Goal: Transaction & Acquisition: Purchase product/service

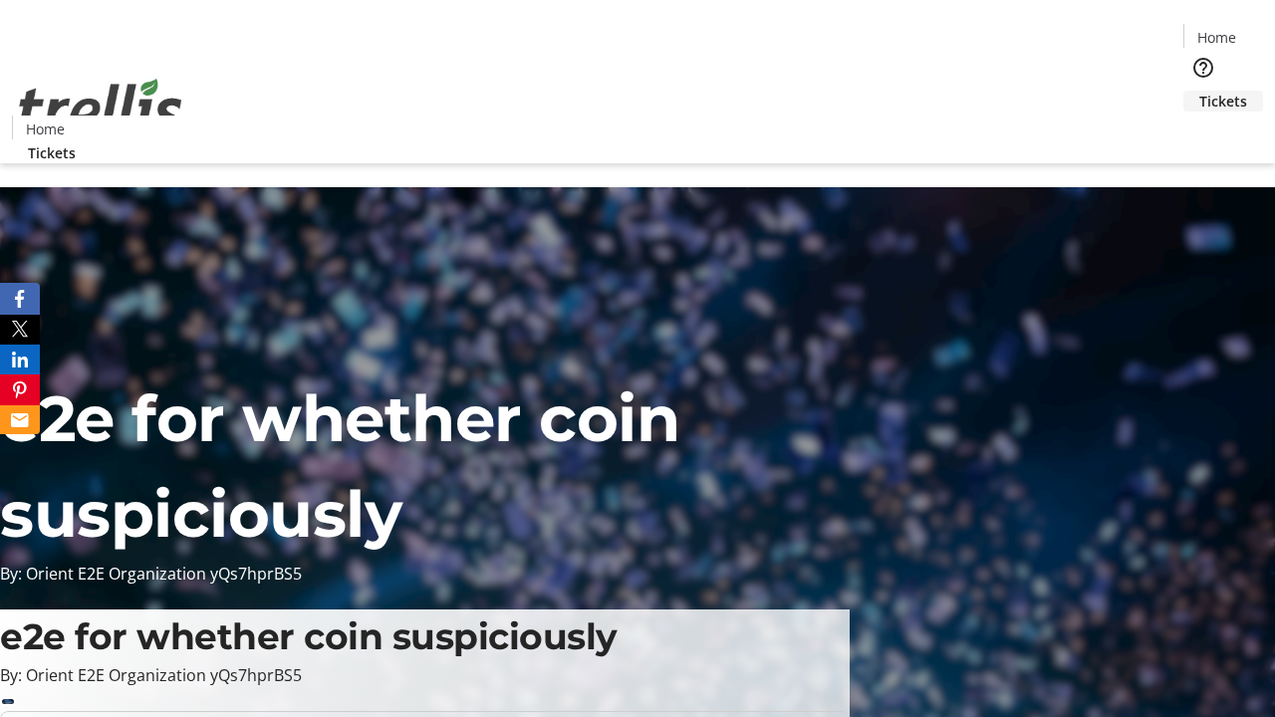
click at [1199, 91] on span "Tickets" at bounding box center [1223, 101] width 48 height 21
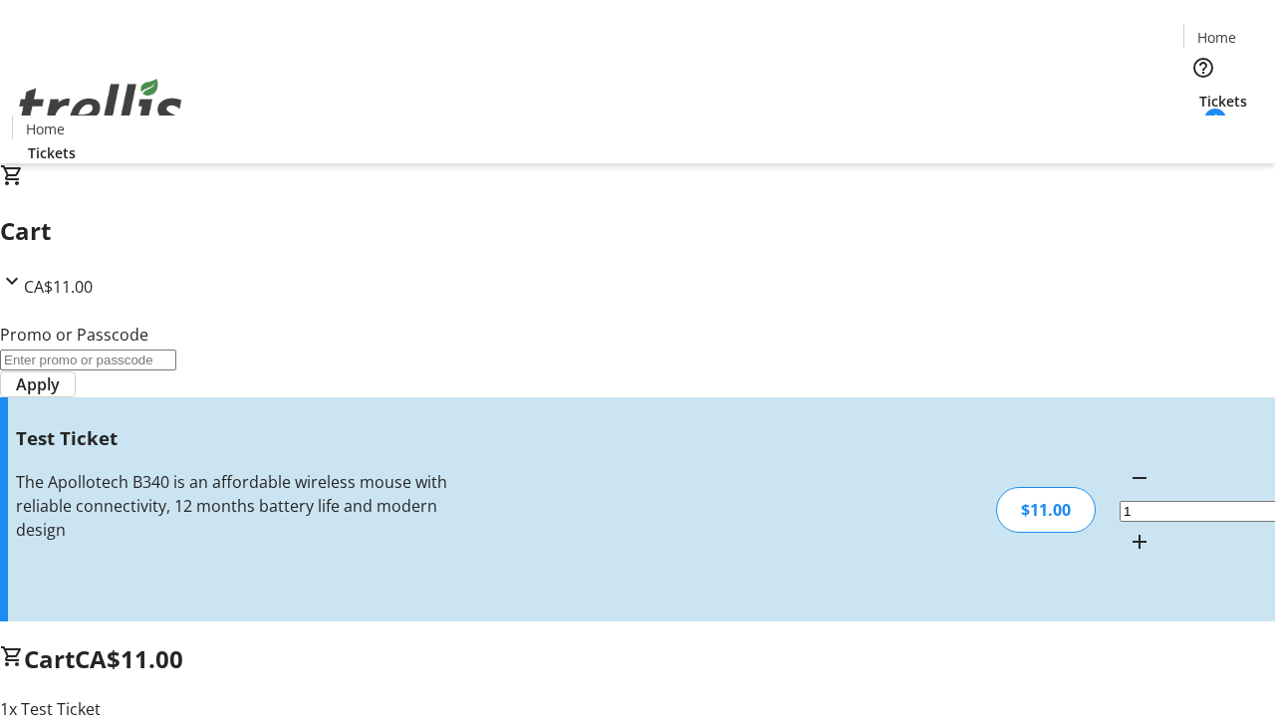
type input "UNLOCK"
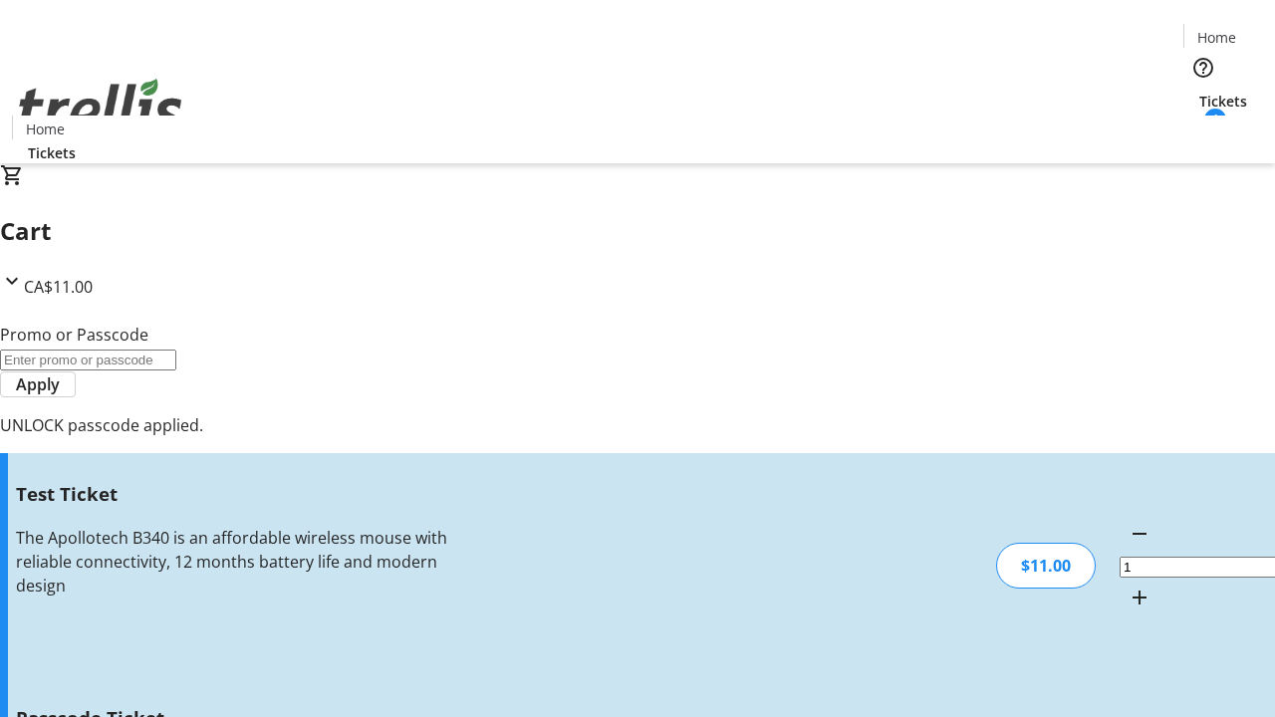
type input "5"
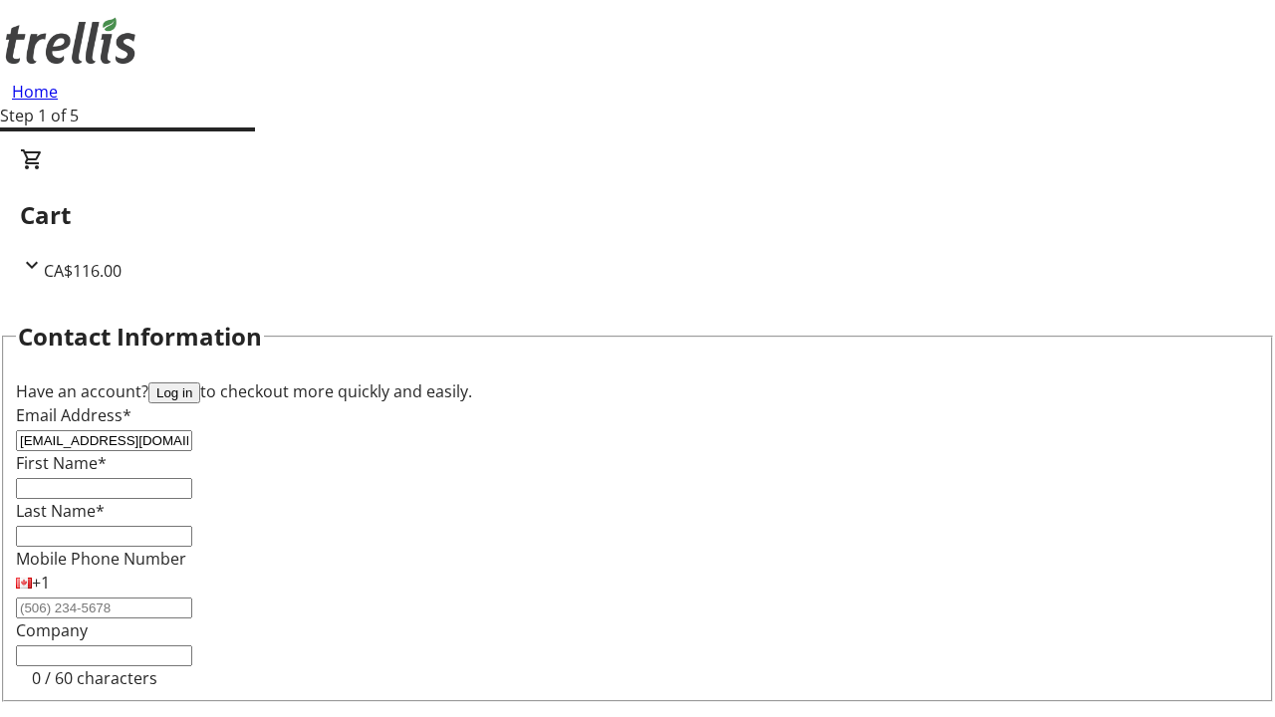
type input "[EMAIL_ADDRESS][DOMAIN_NAME]"
type input "Roscoe"
type input "[PERSON_NAME]"
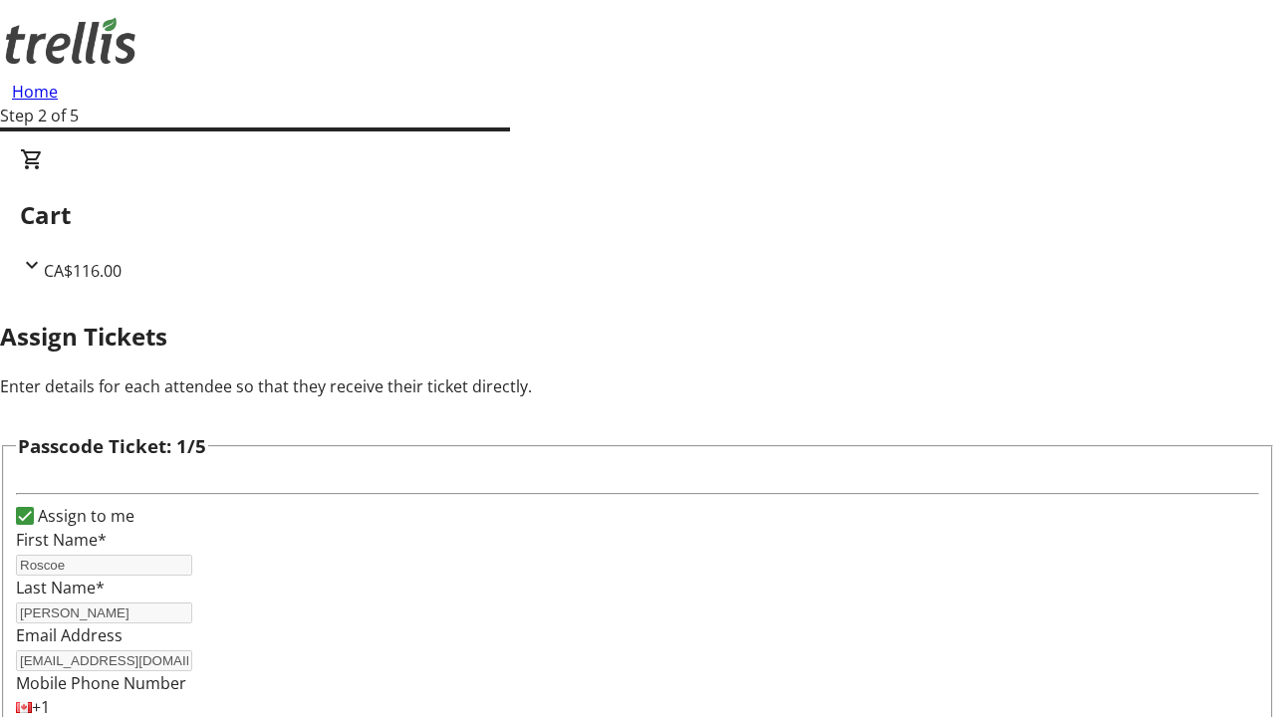
type input "[PERSON_NAME]"
type input "Jany"
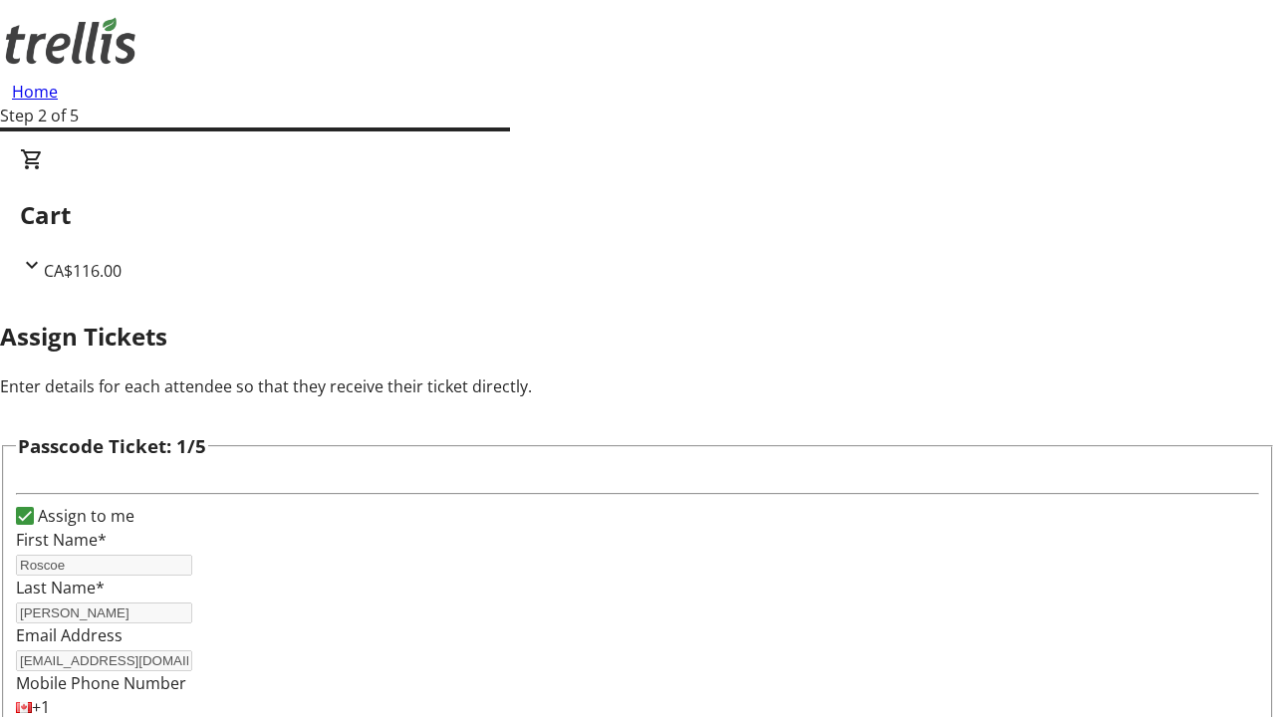
scroll to position [1937, 0]
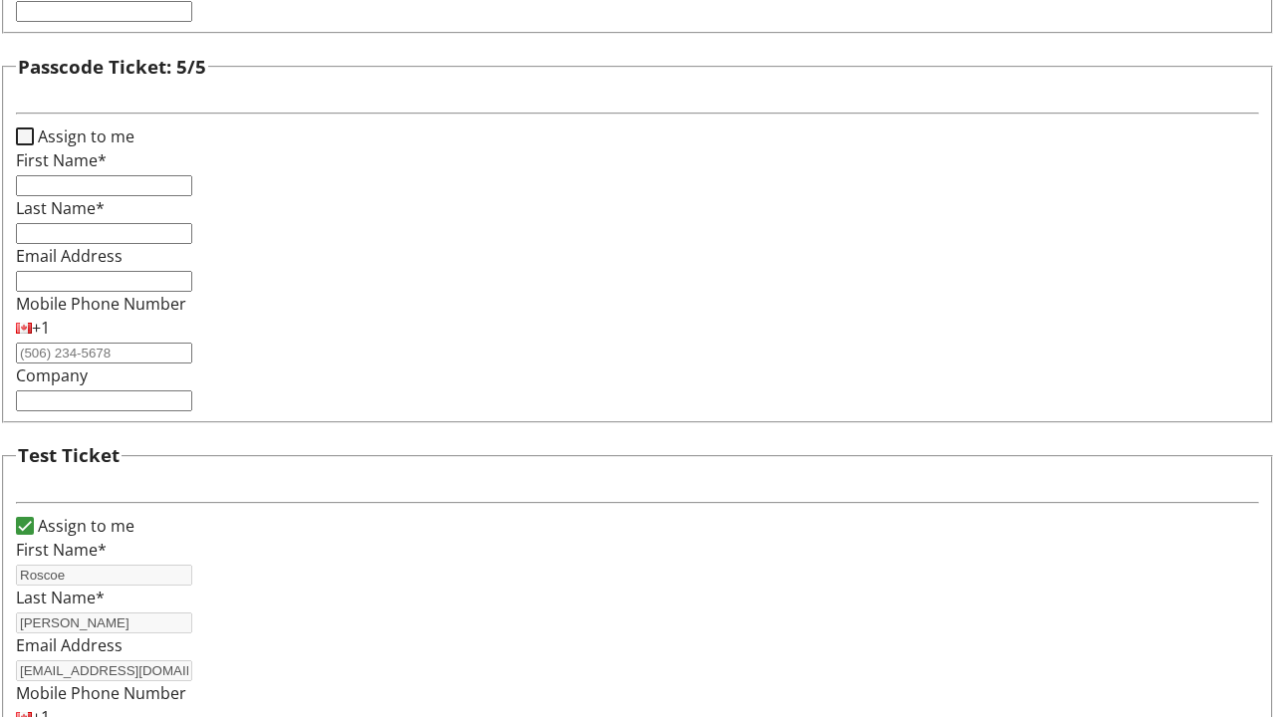
type input "[PERSON_NAME]"
click at [34, 145] on input "Assign to me" at bounding box center [25, 136] width 18 height 18
checkbox input "true"
type input "Roscoe"
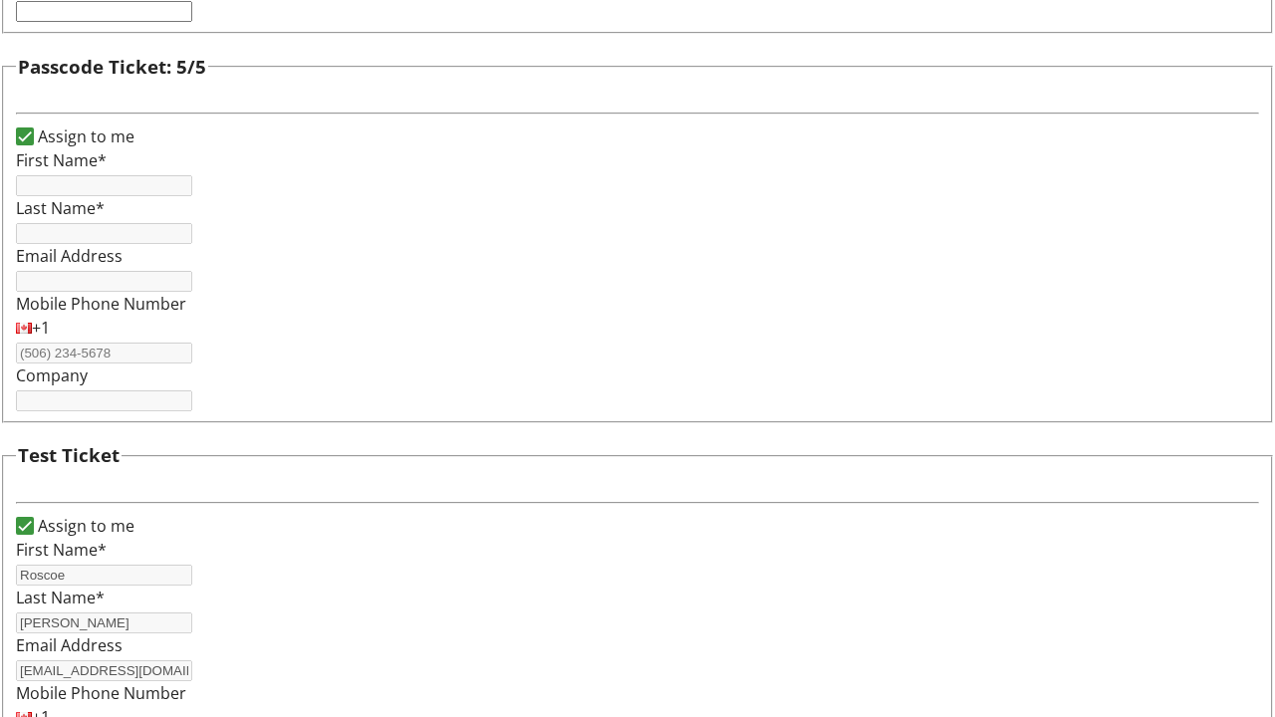
type input "[PERSON_NAME]"
type input "[EMAIL_ADDRESS][DOMAIN_NAME]"
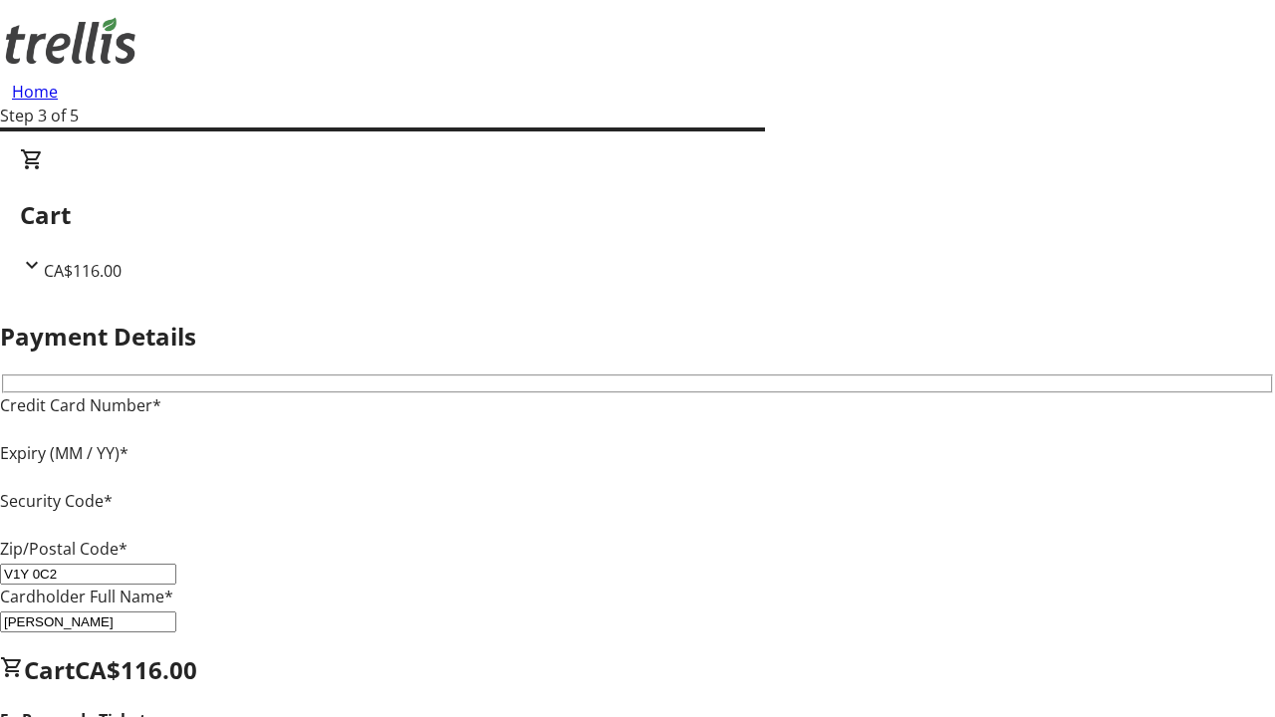
type input "V1Y 0C2"
